Goal: Task Accomplishment & Management: Manage account settings

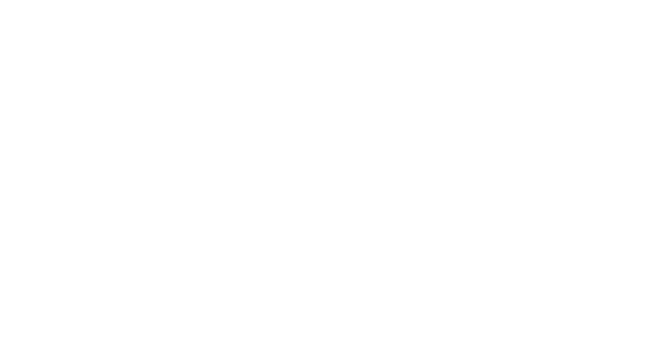
click at [351, 99] on body at bounding box center [330, 178] width 660 height 356
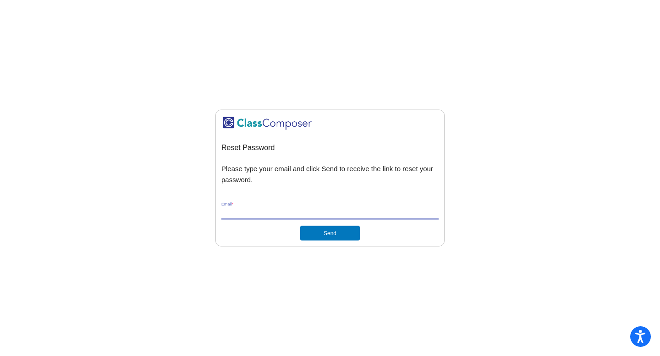
click at [265, 212] on input "Email *" at bounding box center [329, 212] width 217 height 8
type input "[EMAIL_ADDRESS][DOMAIN_NAME]"
click at [329, 232] on button "Send" at bounding box center [330, 233] width 60 height 15
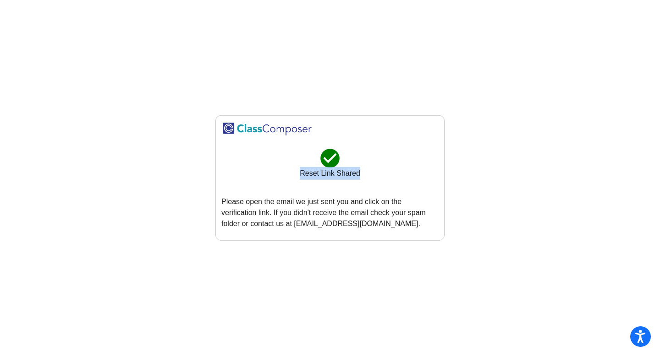
drag, startPoint x: 292, startPoint y: 172, endPoint x: 360, endPoint y: 174, distance: 67.4
click at [360, 174] on div "check_circle Reset Link Shared" at bounding box center [329, 167] width 217 height 40
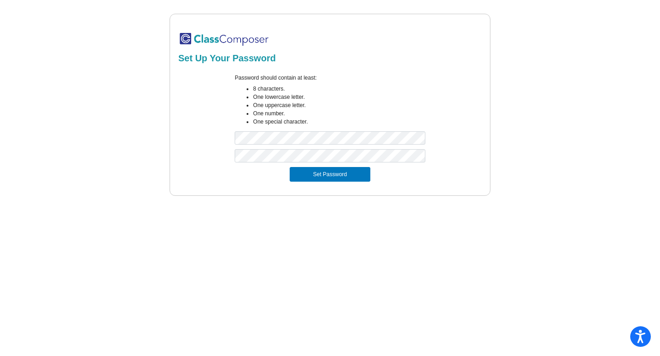
click at [236, 197] on mat-sidenav-content "Set Up Your Password Password should contain at least: 8 characters. One lowerc…" at bounding box center [330, 178] width 660 height 356
click at [325, 175] on button "Set Password" at bounding box center [330, 174] width 81 height 15
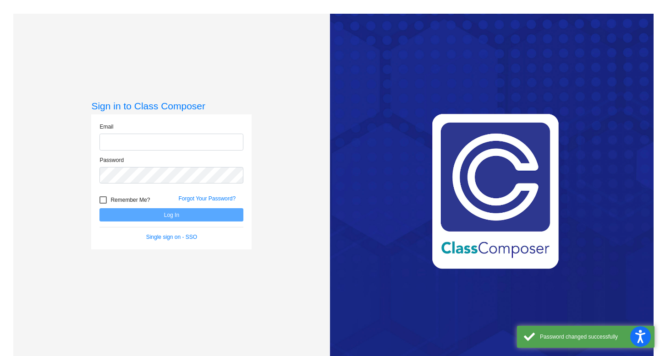
type input "[EMAIL_ADDRESS][DOMAIN_NAME]"
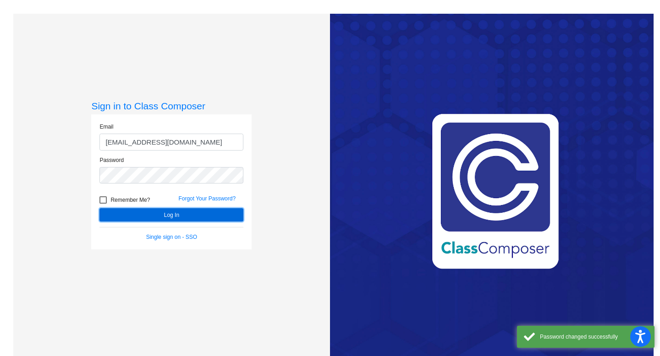
click at [185, 211] on button "Log In" at bounding box center [171, 214] width 144 height 13
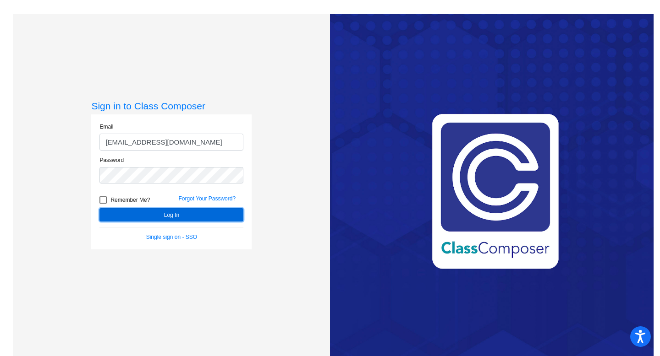
click at [128, 212] on button "Log In" at bounding box center [171, 214] width 144 height 13
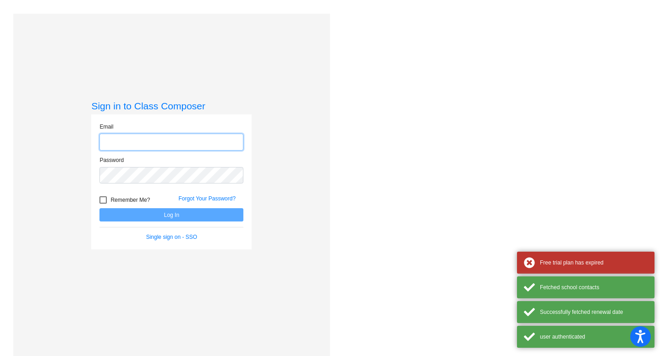
type input "[EMAIL_ADDRESS][DOMAIN_NAME]"
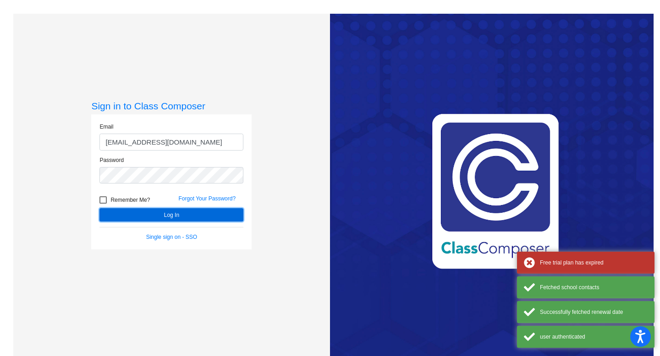
click at [129, 212] on button "Log In" at bounding box center [171, 214] width 144 height 13
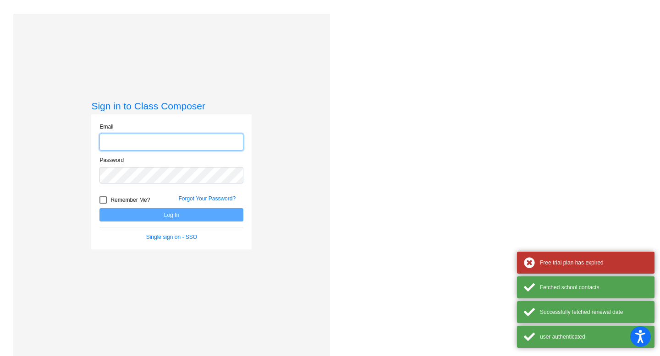
type input "[EMAIL_ADDRESS][DOMAIN_NAME]"
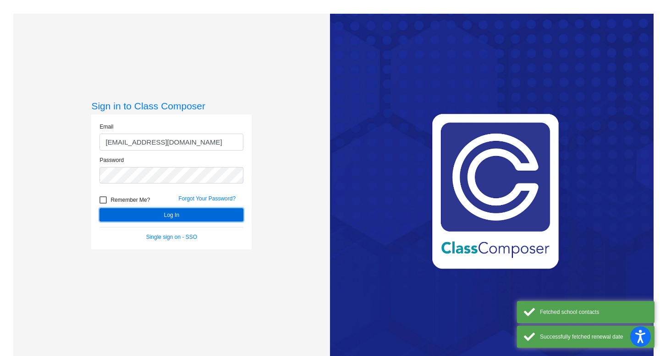
click at [126, 208] on form "Email [EMAIL_ADDRESS][DOMAIN_NAME] Password Remember Me? Forgot Your Password? …" at bounding box center [171, 182] width 144 height 119
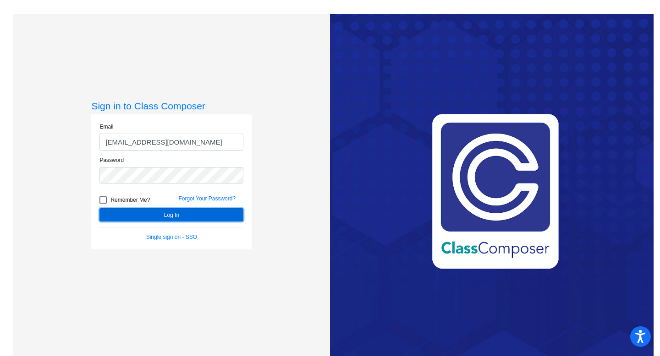
click at [137, 217] on button "Log In" at bounding box center [171, 214] width 144 height 13
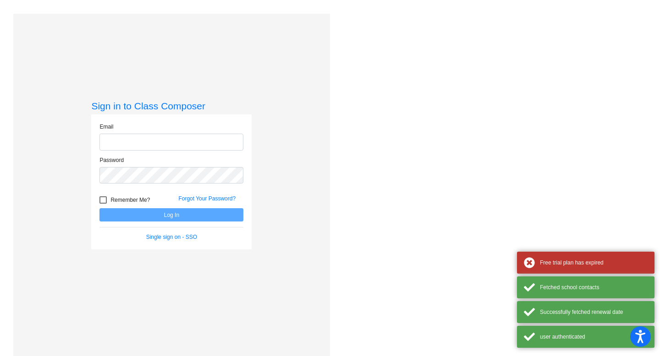
type input "[EMAIL_ADDRESS][DOMAIN_NAME]"
